Goal: Task Accomplishment & Management: Use online tool/utility

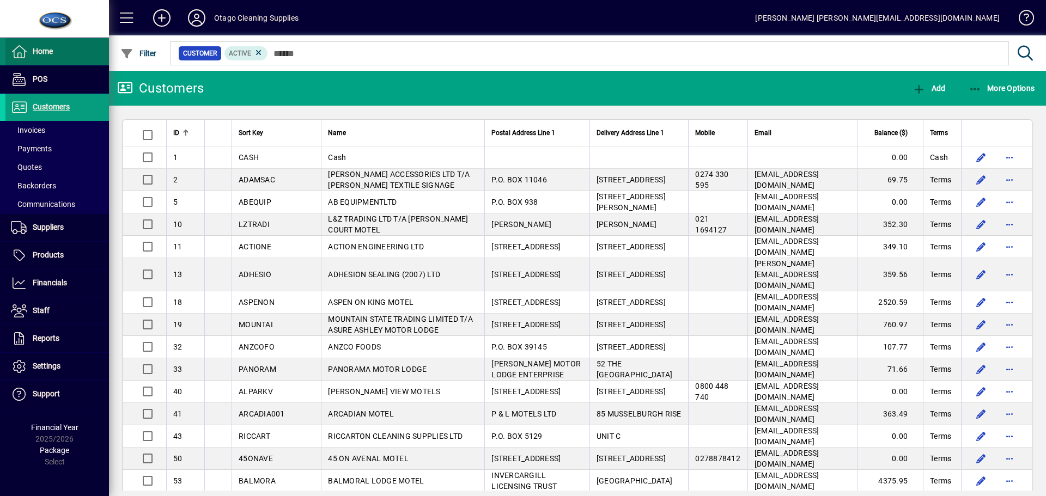
click at [47, 55] on span "Home" at bounding box center [43, 51] width 20 height 9
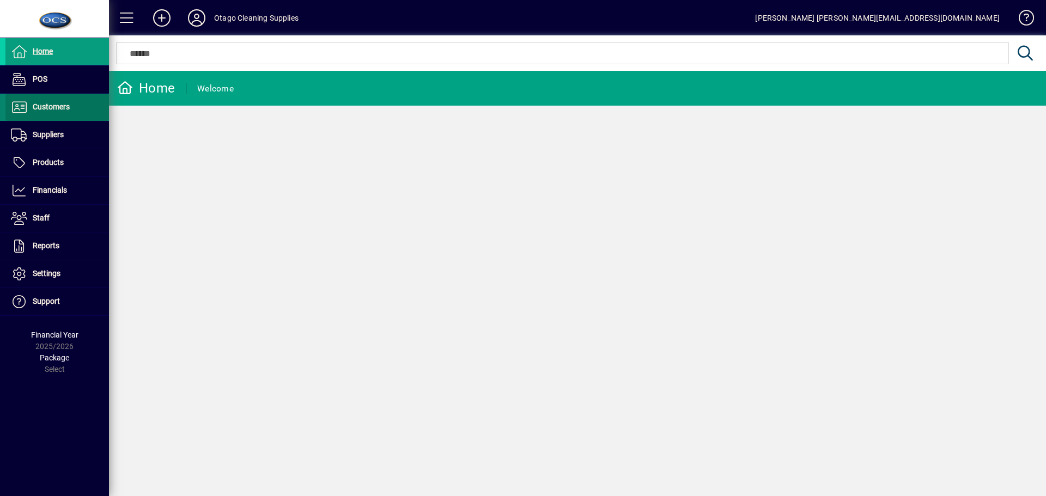
click at [63, 116] on span at bounding box center [57, 107] width 104 height 26
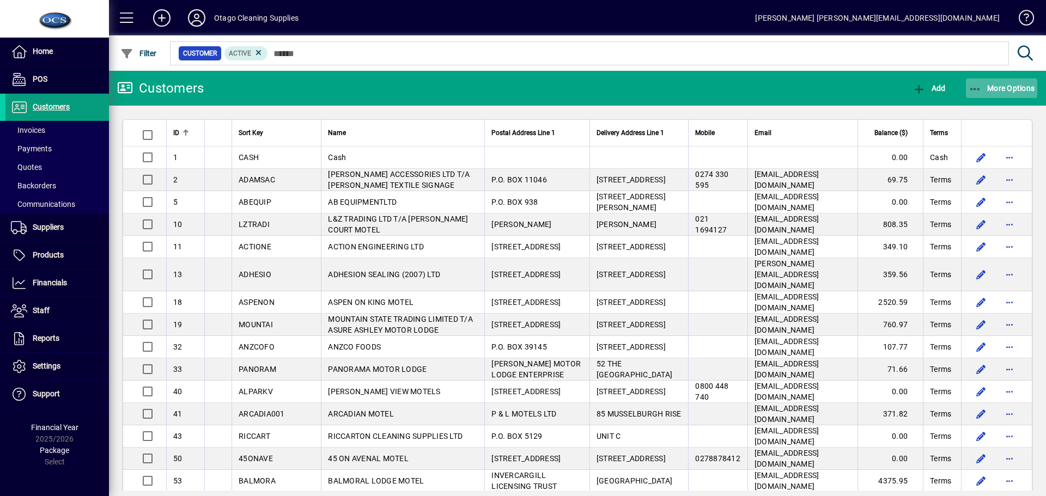
click at [1012, 89] on span "More Options" at bounding box center [1002, 88] width 66 height 9
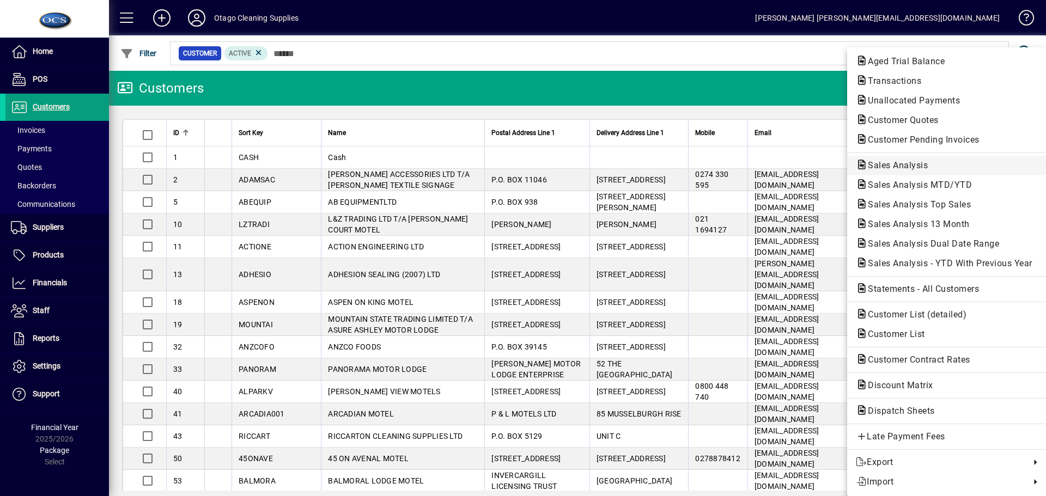
click at [912, 168] on span "Sales Analysis" at bounding box center [894, 165] width 77 height 10
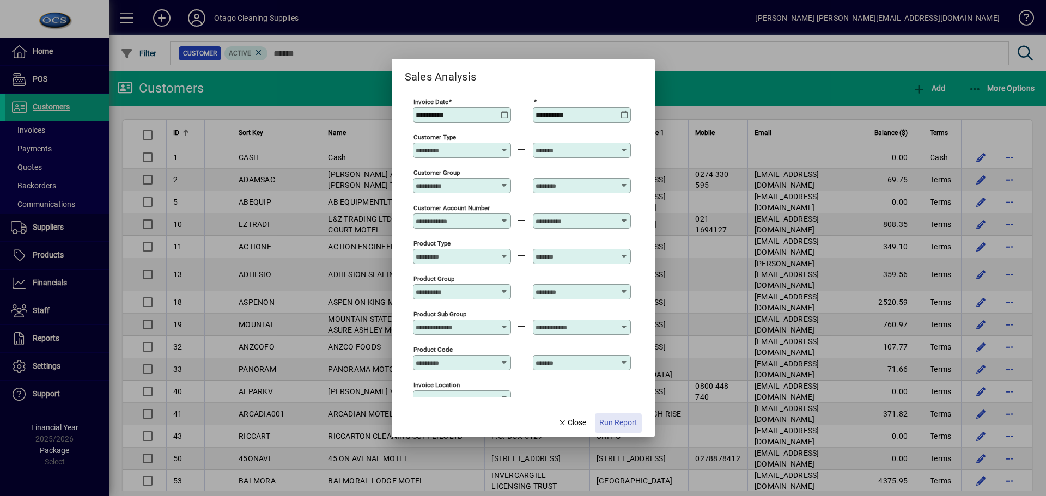
click at [615, 423] on span "Run Report" at bounding box center [618, 422] width 38 height 11
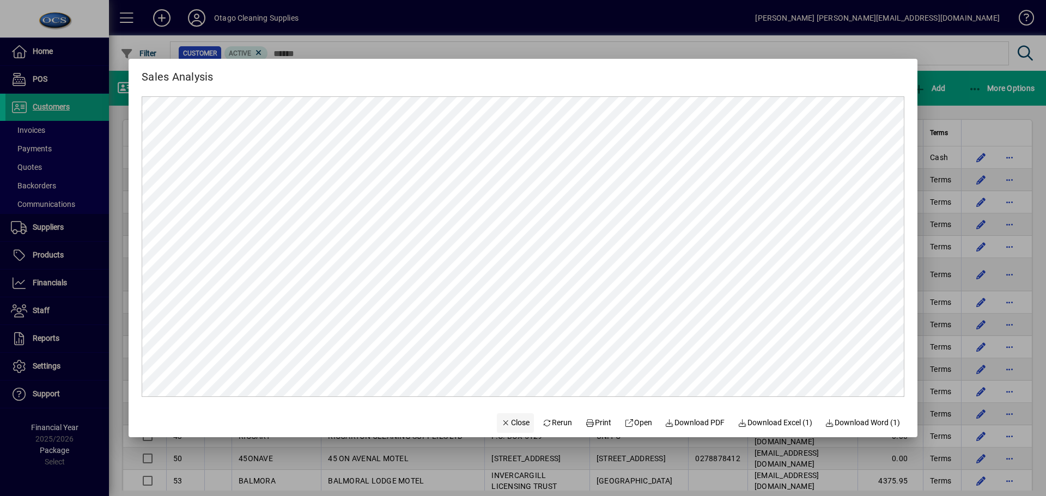
click at [514, 423] on span "Close" at bounding box center [515, 422] width 28 height 11
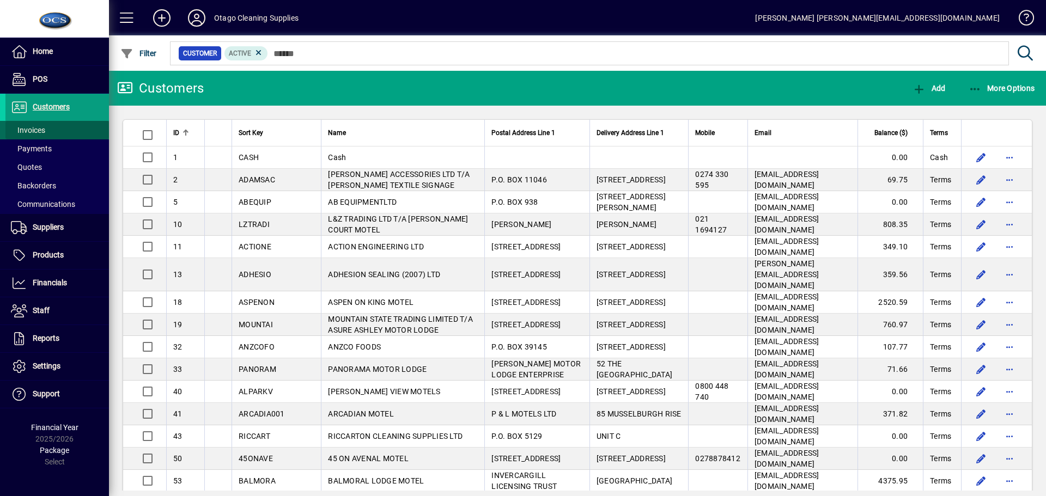
click at [64, 123] on span at bounding box center [57, 130] width 104 height 26
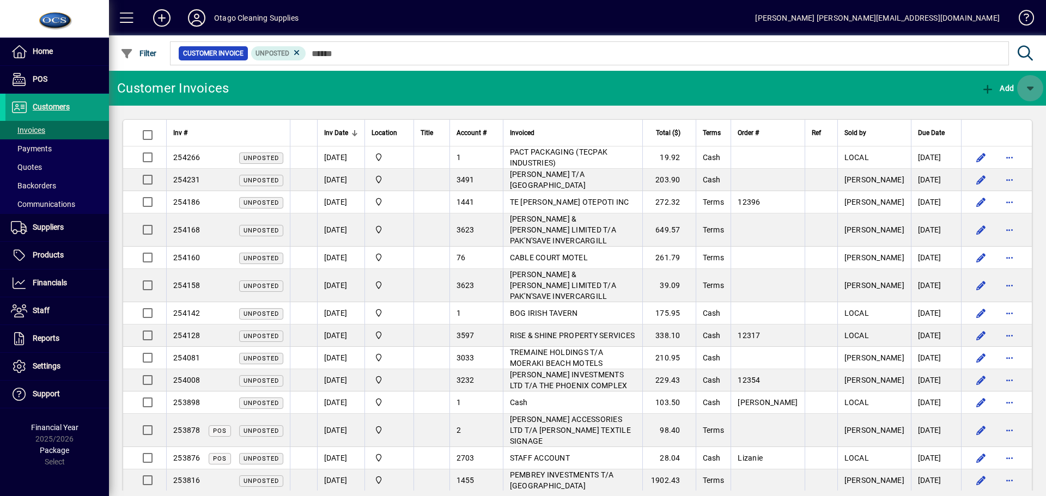
click at [1031, 86] on span "button" at bounding box center [1030, 88] width 26 height 26
click at [931, 82] on div at bounding box center [523, 248] width 1046 height 496
click at [46, 130] on span at bounding box center [57, 130] width 104 height 26
click at [51, 106] on span "Customers" at bounding box center [51, 106] width 37 height 9
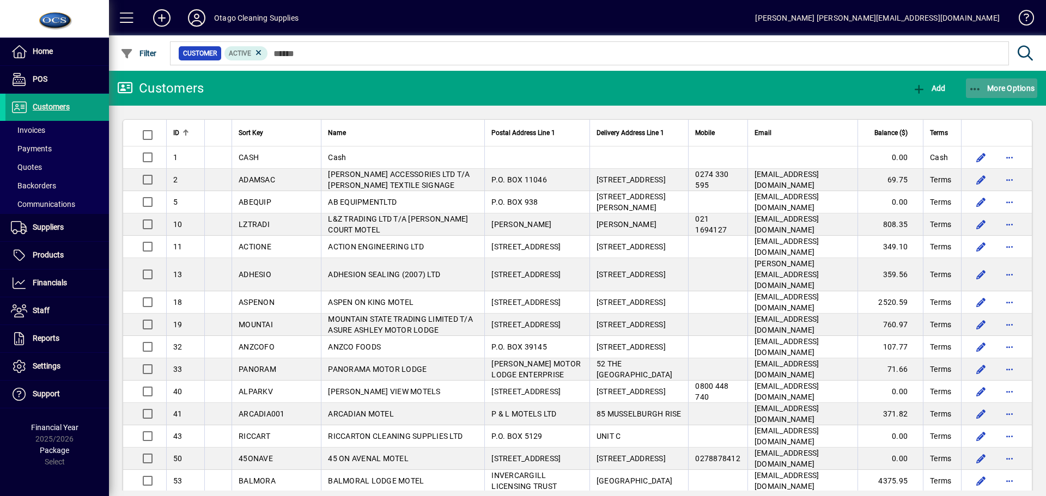
click at [1017, 91] on span "More Options" at bounding box center [1002, 88] width 66 height 9
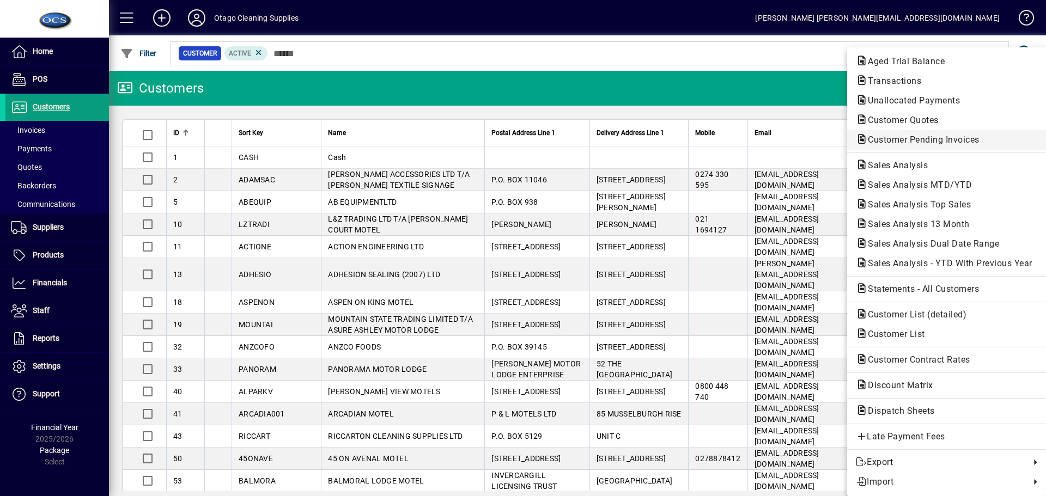
click at [930, 139] on span "Customer Pending Invoices" at bounding box center [920, 140] width 129 height 10
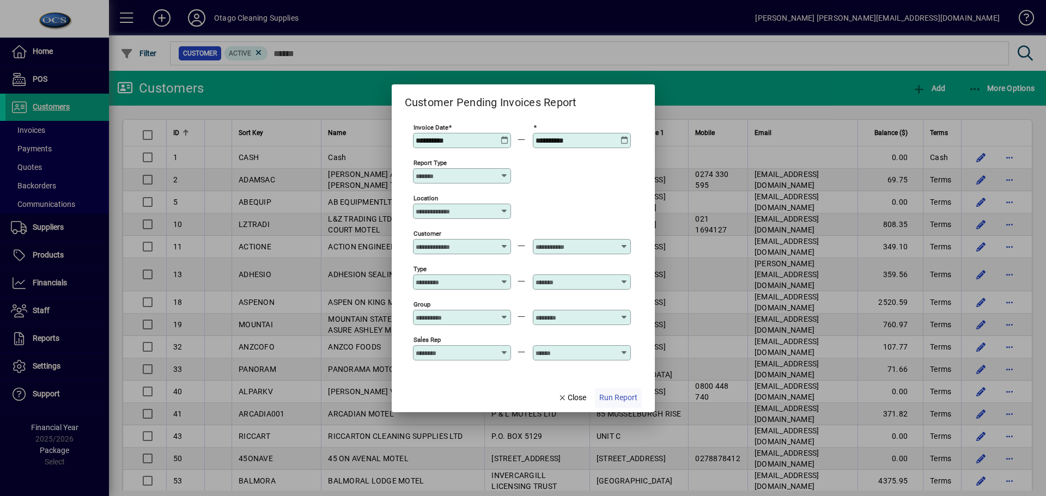
click at [624, 398] on span "Run Report" at bounding box center [618, 397] width 38 height 11
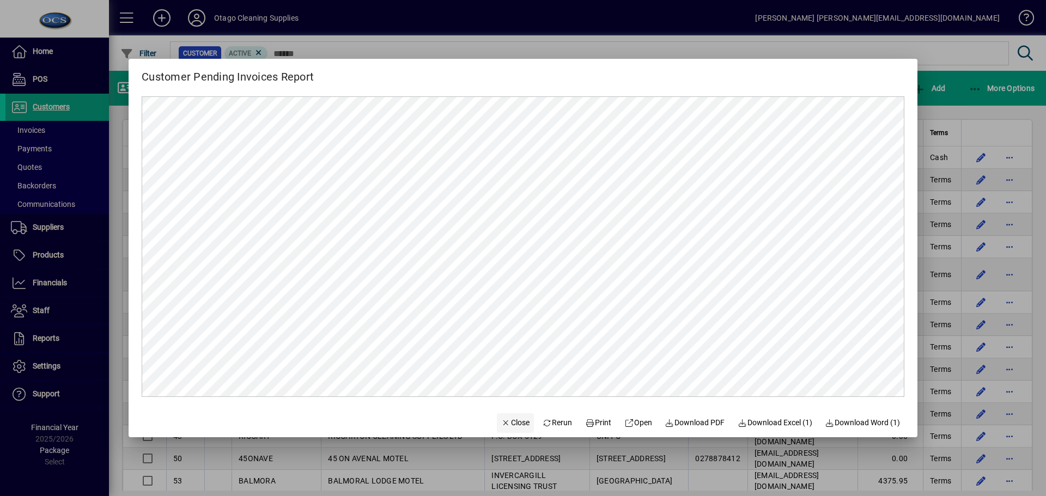
click at [505, 425] on span "Close" at bounding box center [515, 422] width 28 height 11
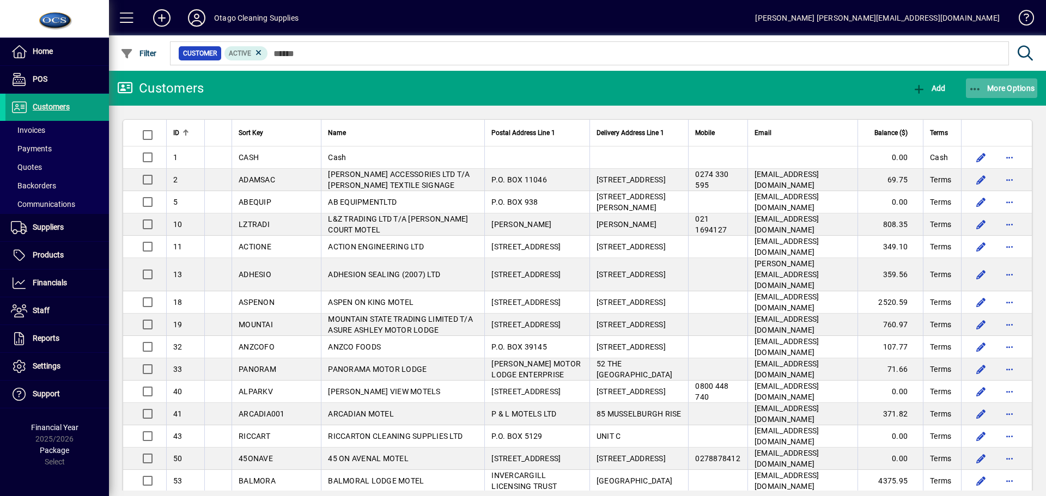
click at [1018, 84] on span "More Options" at bounding box center [1002, 88] width 66 height 9
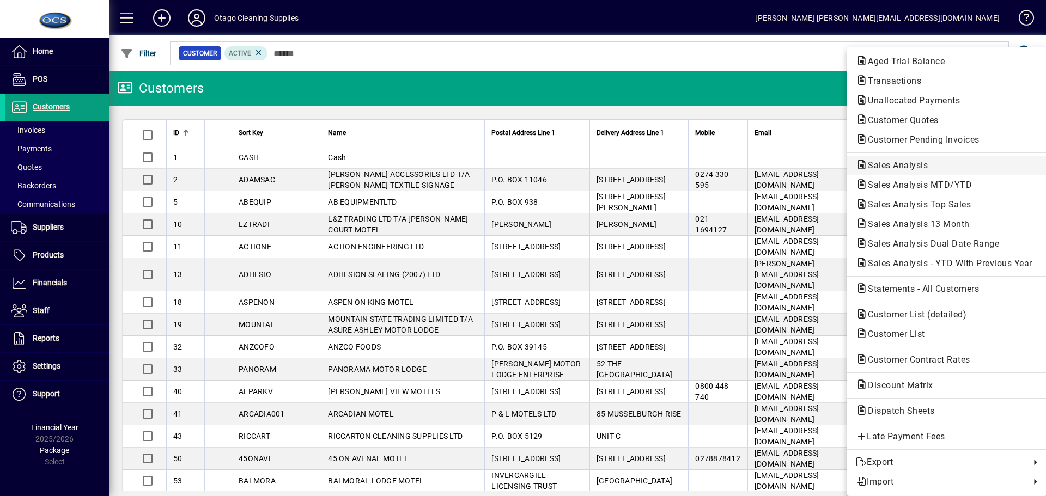
click at [920, 162] on span "Sales Analysis" at bounding box center [894, 165] width 77 height 10
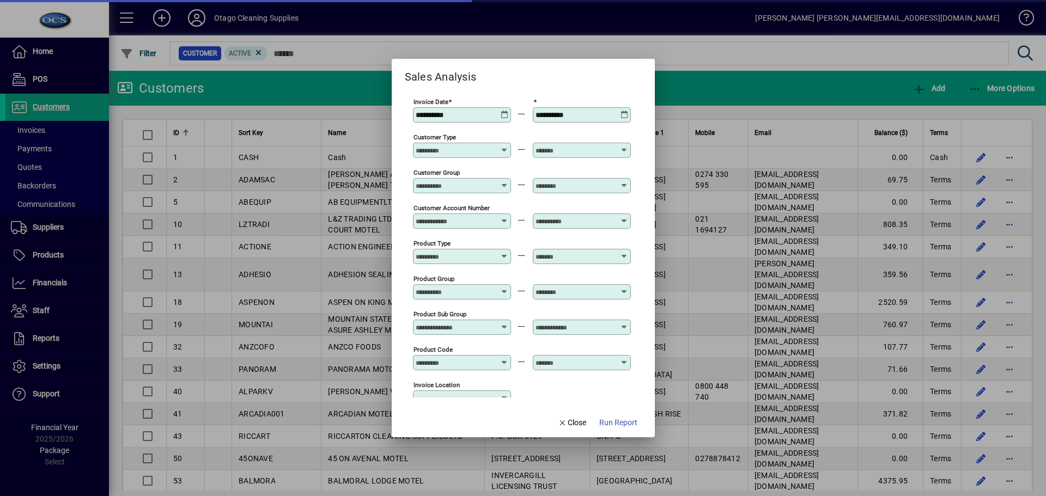
type input "**********"
click at [585, 114] on input "**********" at bounding box center [576, 115] width 80 height 9
type input "**********"
click at [611, 424] on span "Run Report" at bounding box center [618, 422] width 38 height 11
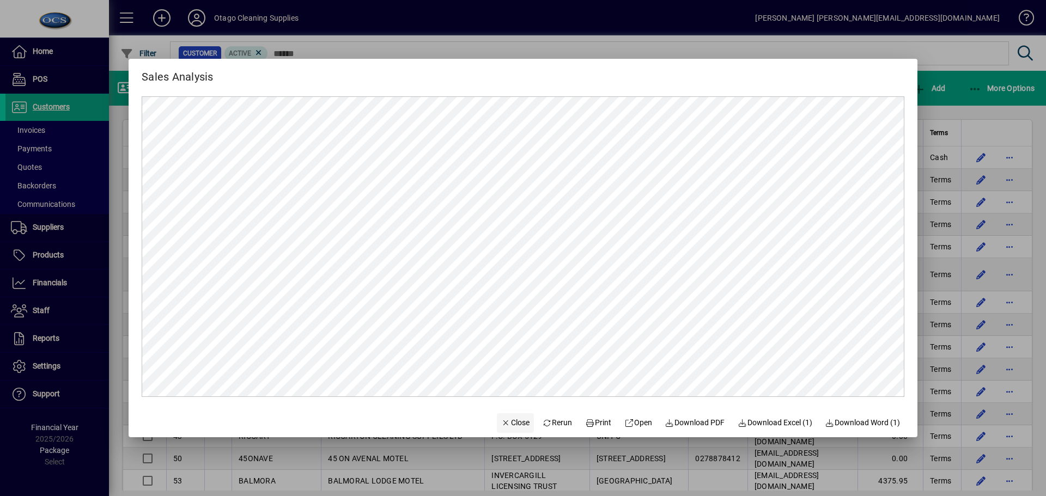
click at [509, 422] on span "Close" at bounding box center [515, 422] width 28 height 11
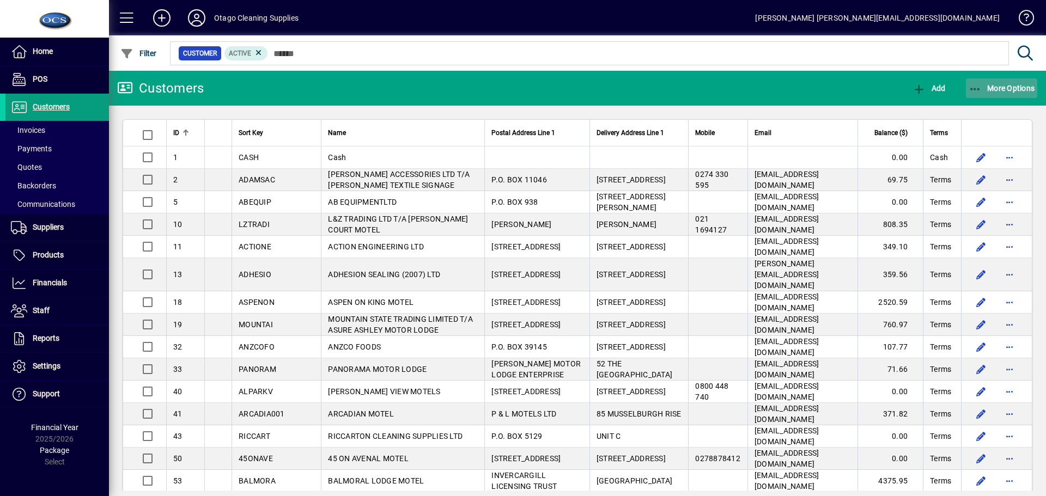
click at [993, 88] on span "More Options" at bounding box center [1002, 88] width 66 height 9
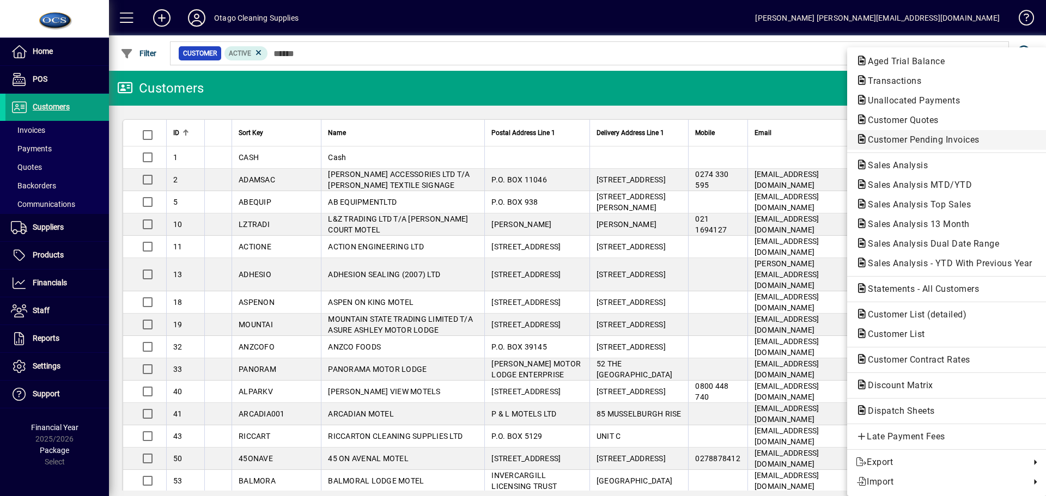
click at [938, 138] on span "Customer Pending Invoices" at bounding box center [920, 140] width 129 height 10
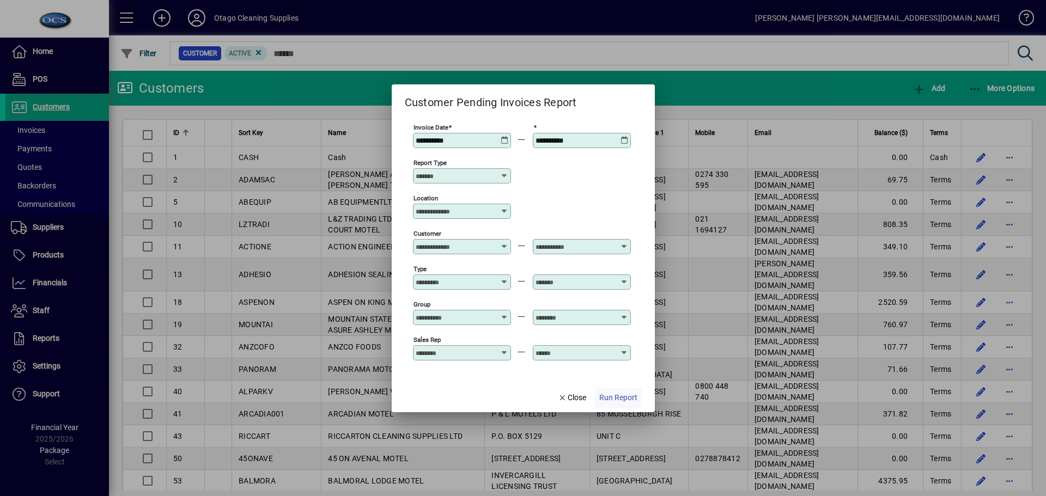
click at [611, 395] on span "Run Report" at bounding box center [618, 397] width 38 height 11
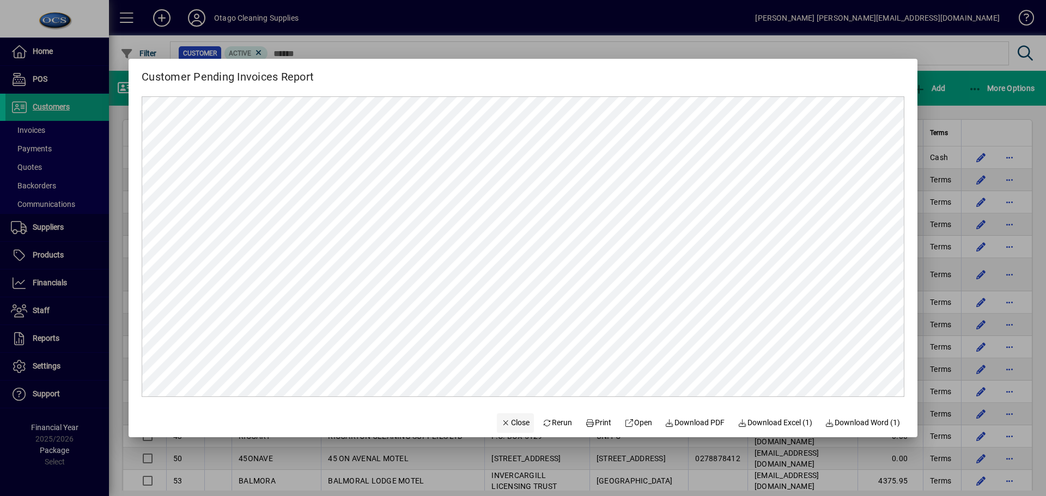
click at [509, 422] on span "Close" at bounding box center [515, 422] width 28 height 11
